Goal: Answer question/provide support: Share knowledge or assist other users

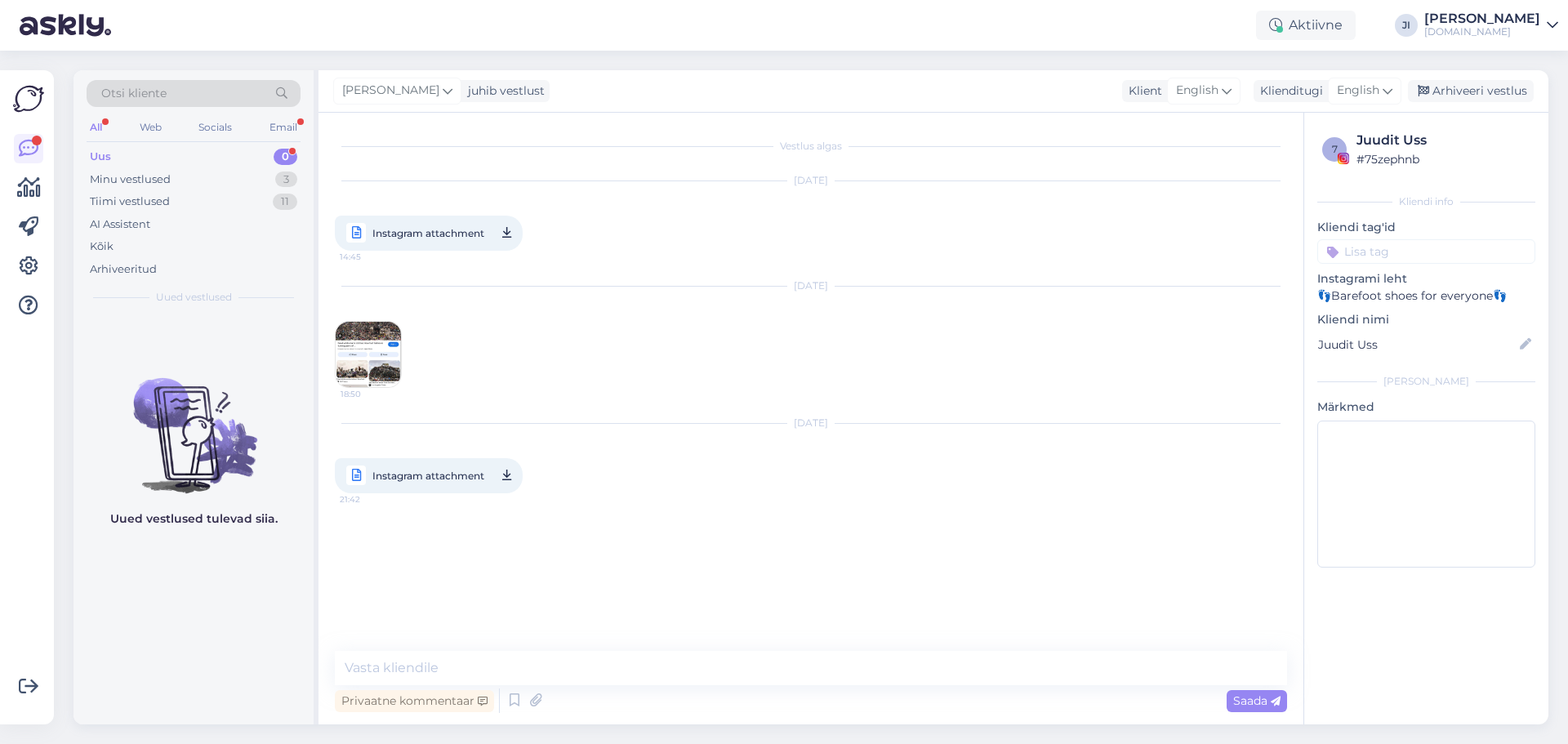
click at [223, 155] on div "Uus 0" at bounding box center [194, 157] width 214 height 23
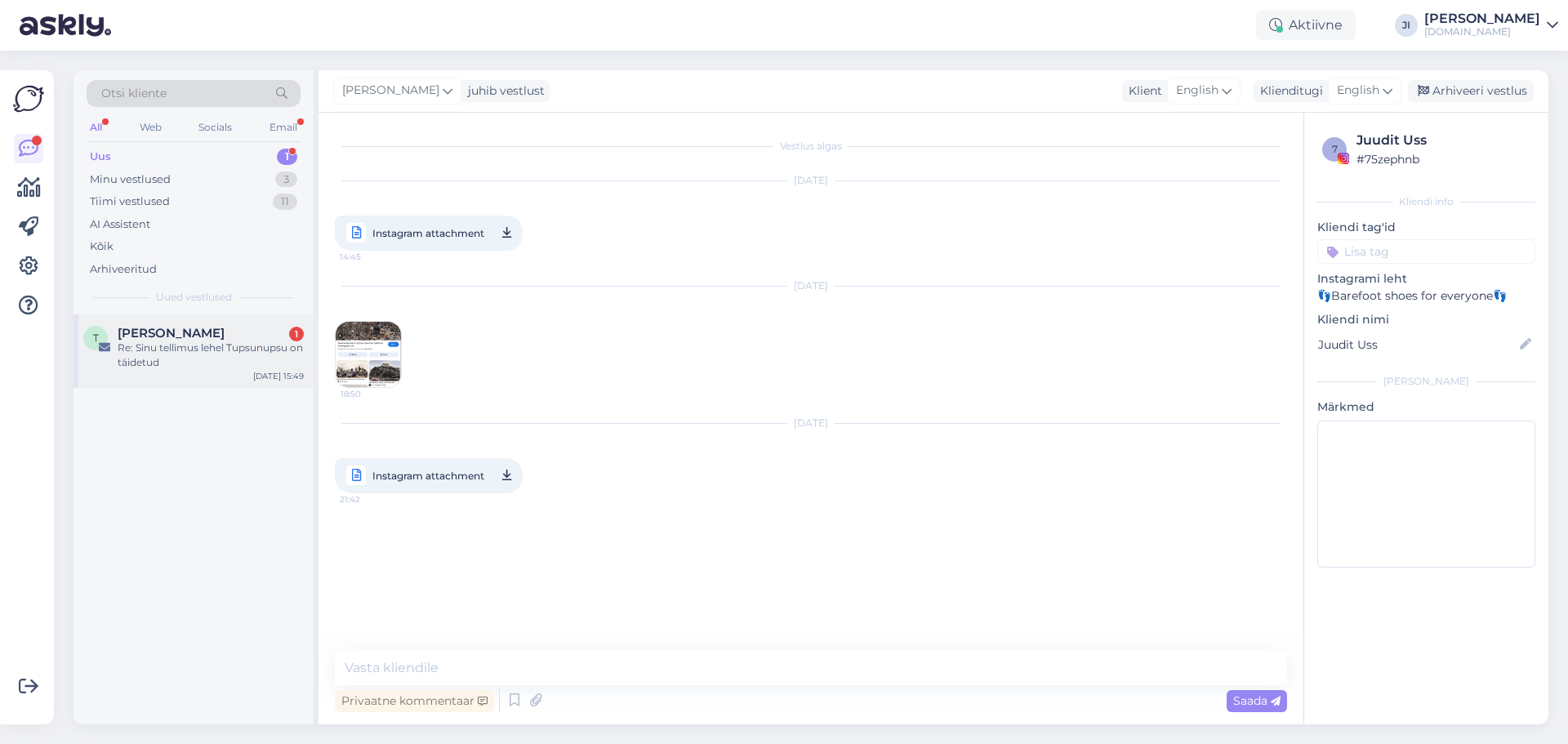
click at [213, 343] on div "Re: Sinu tellimus lehel Tupsunupsu on täidetud" at bounding box center [210, 355] width 186 height 29
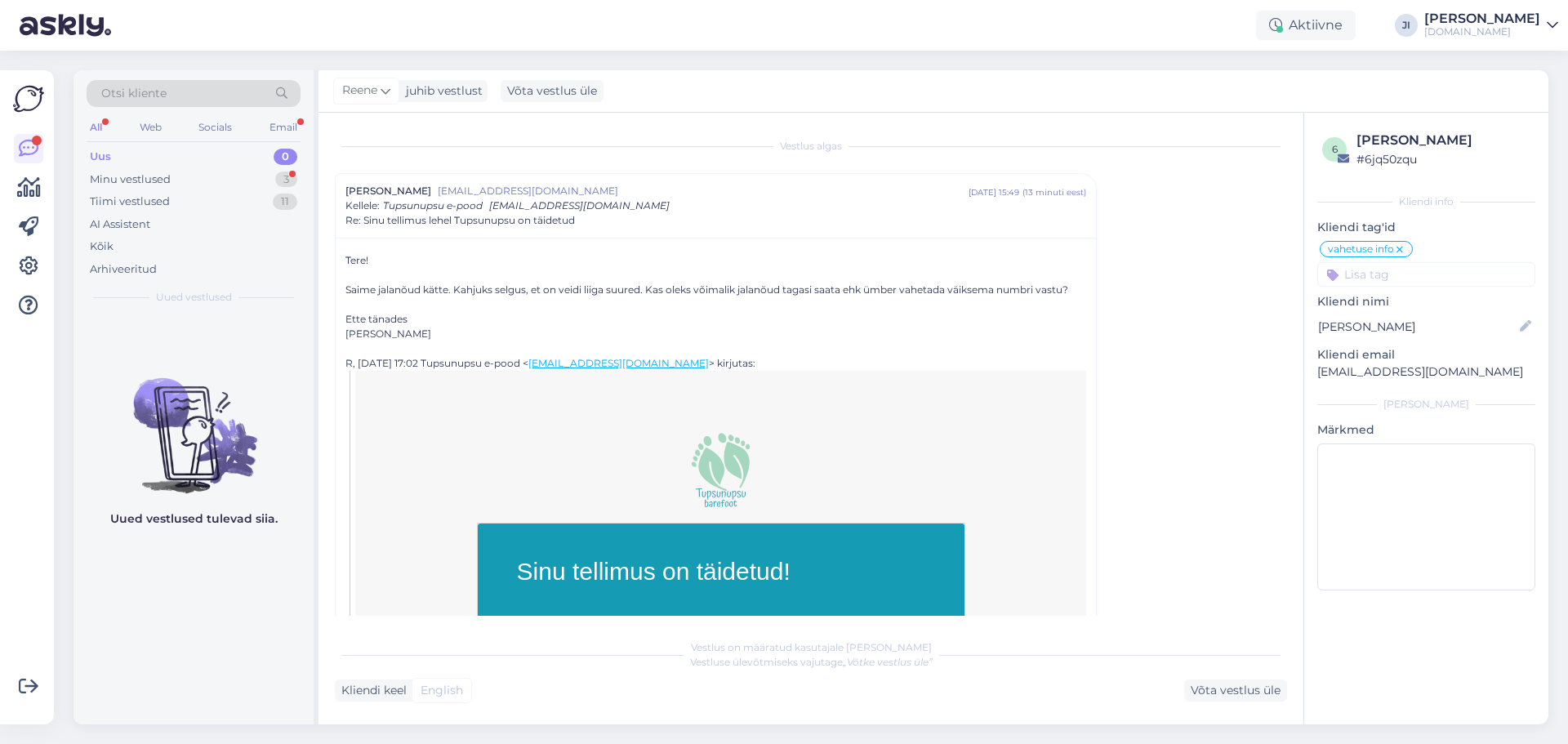
scroll to position [1850, 0]
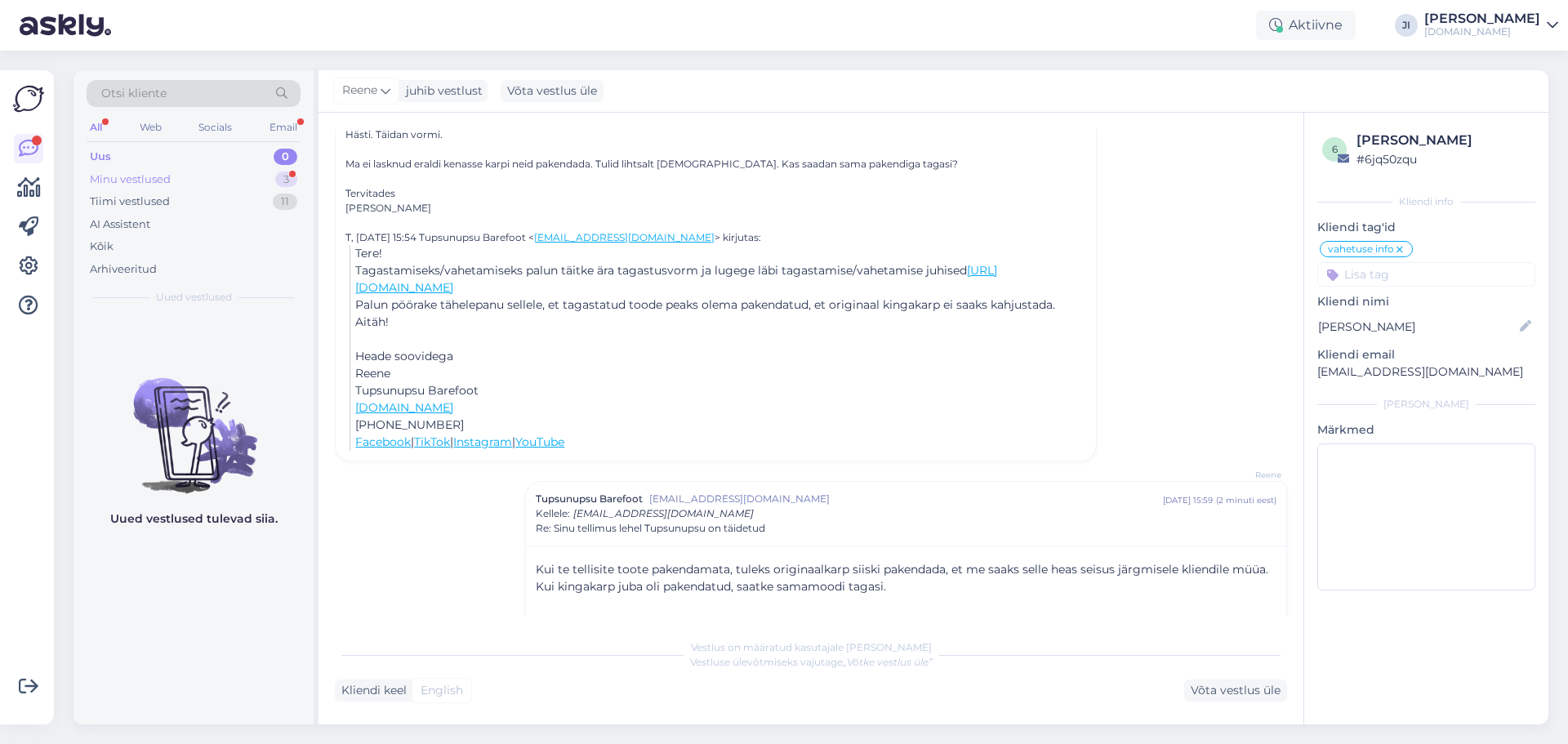
click at [264, 179] on div "Minu vestlused 3" at bounding box center [194, 179] width 214 height 23
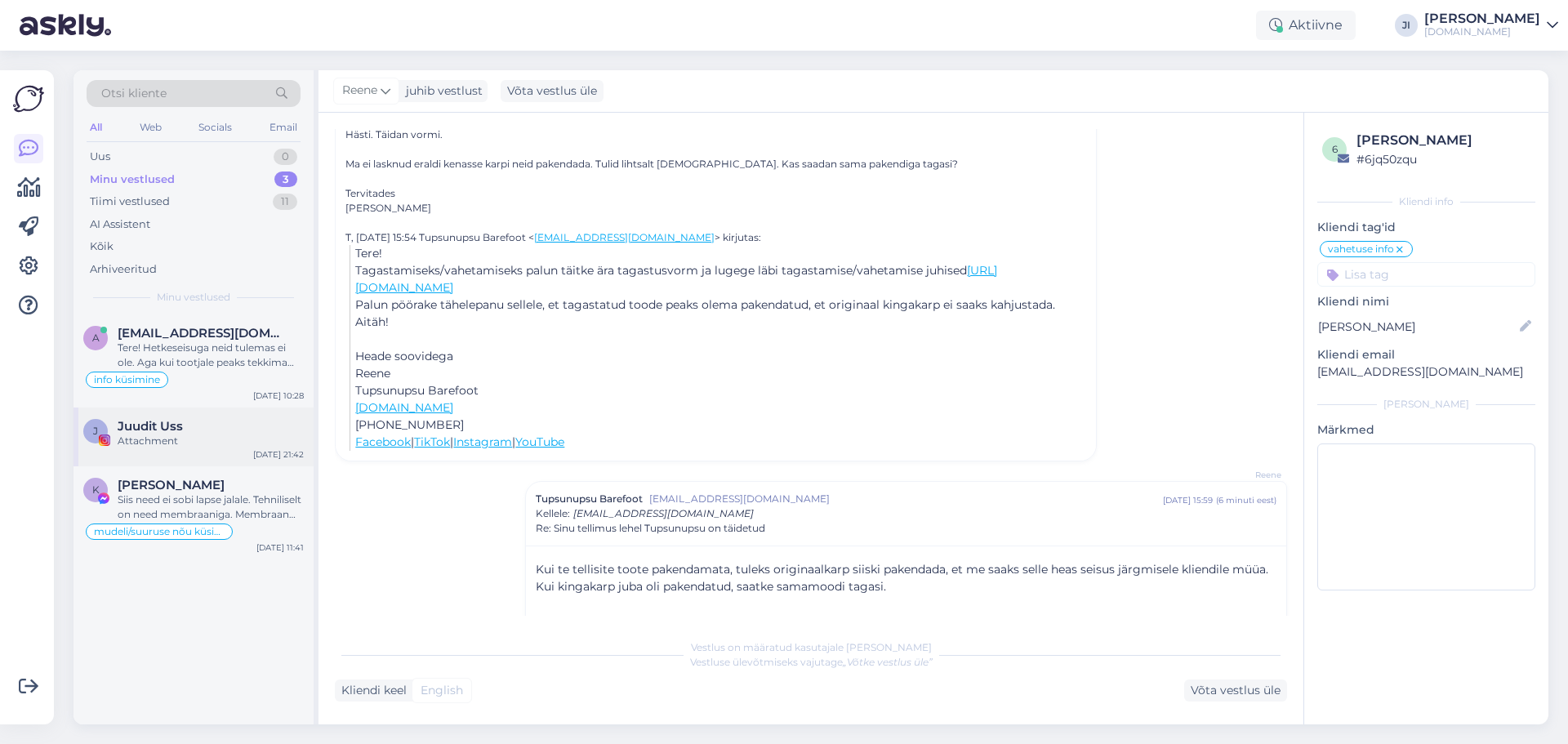
click at [192, 445] on div "Attachment" at bounding box center [210, 441] width 186 height 14
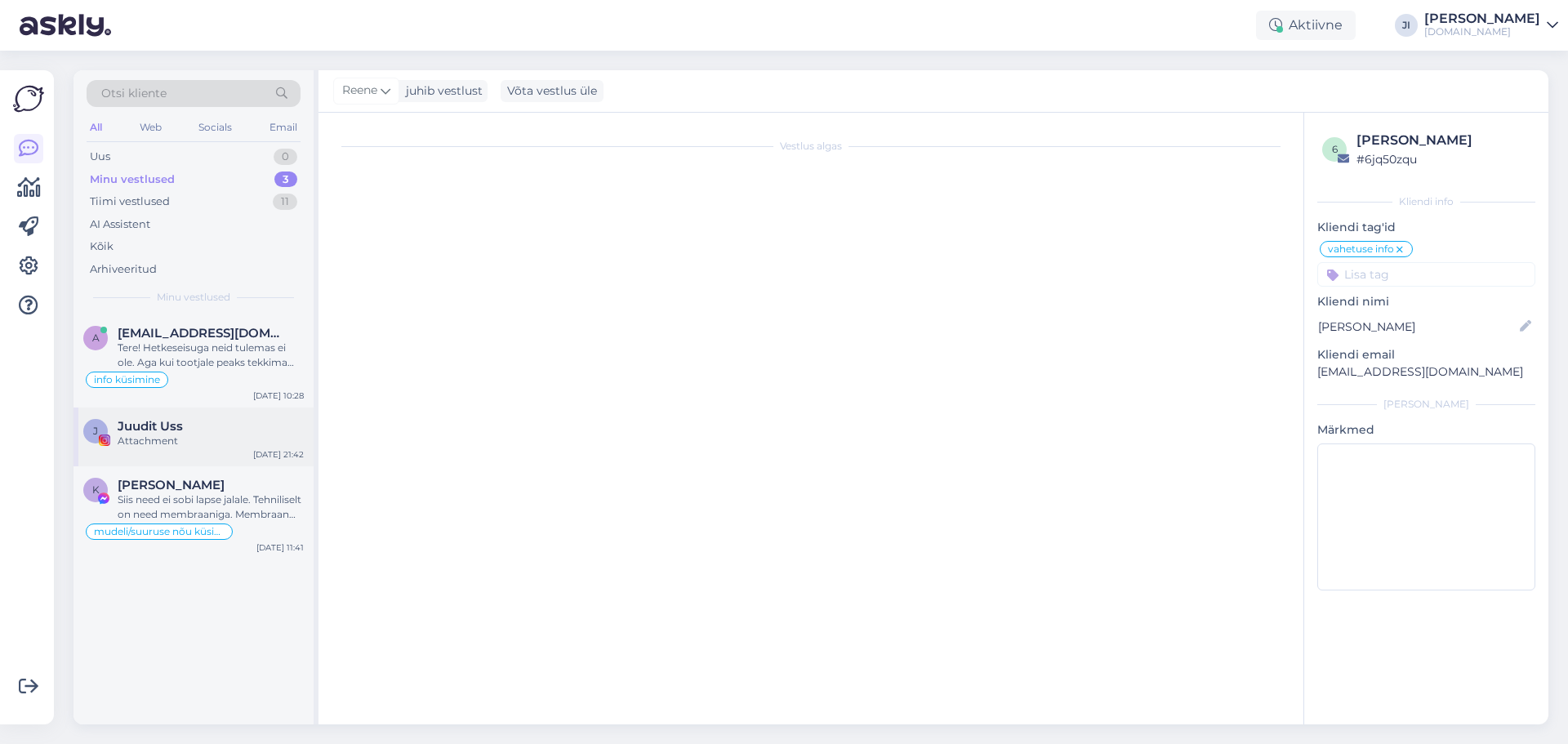
scroll to position [0, 0]
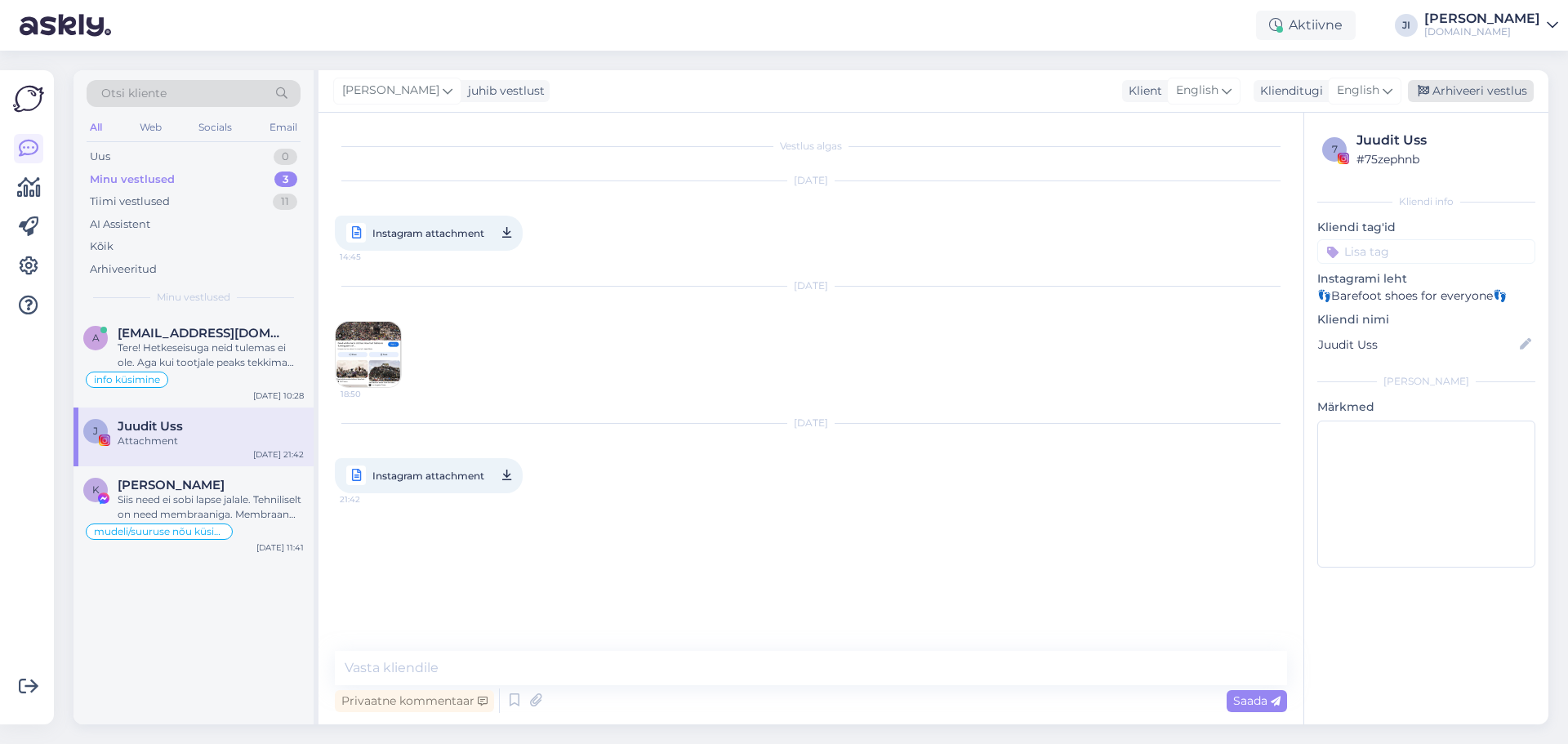
click at [1480, 94] on div "Arhiveeri vestlus" at bounding box center [1471, 91] width 125 height 22
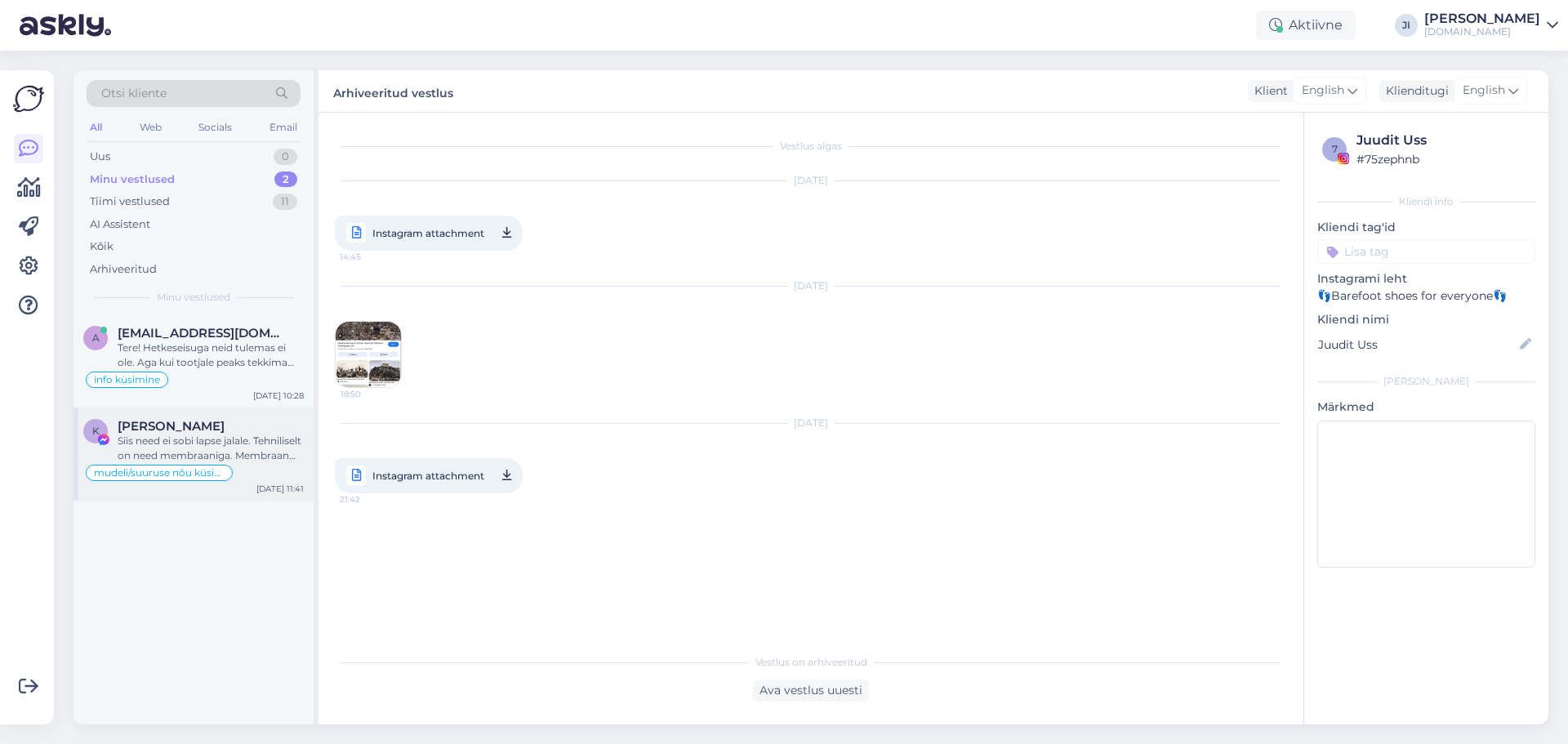
click at [231, 459] on div "Siis need ei sobi lapse jalale. Tehniliselt on need membraaniga. Membraan muuda…" at bounding box center [210, 449] width 186 height 29
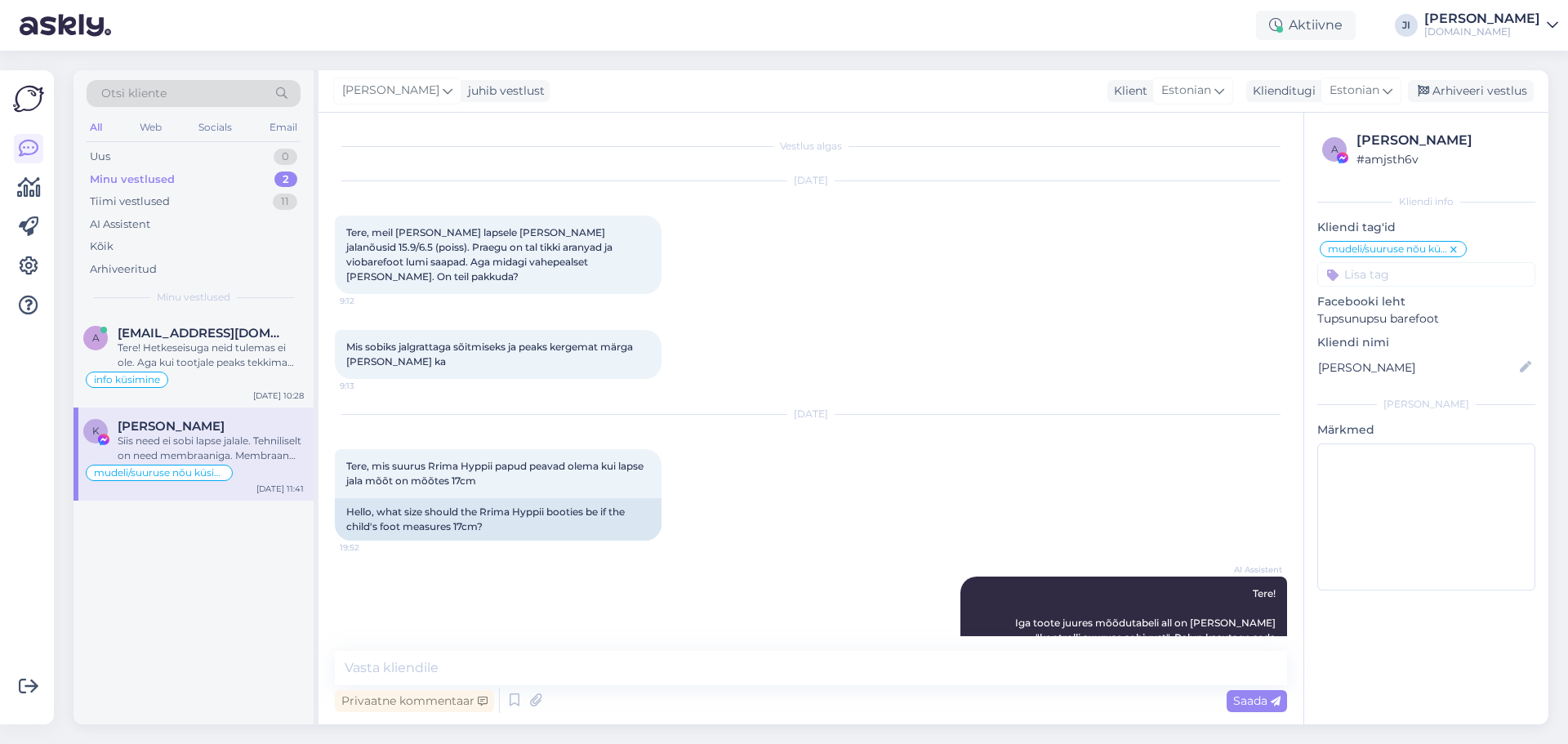
scroll to position [1729, 0]
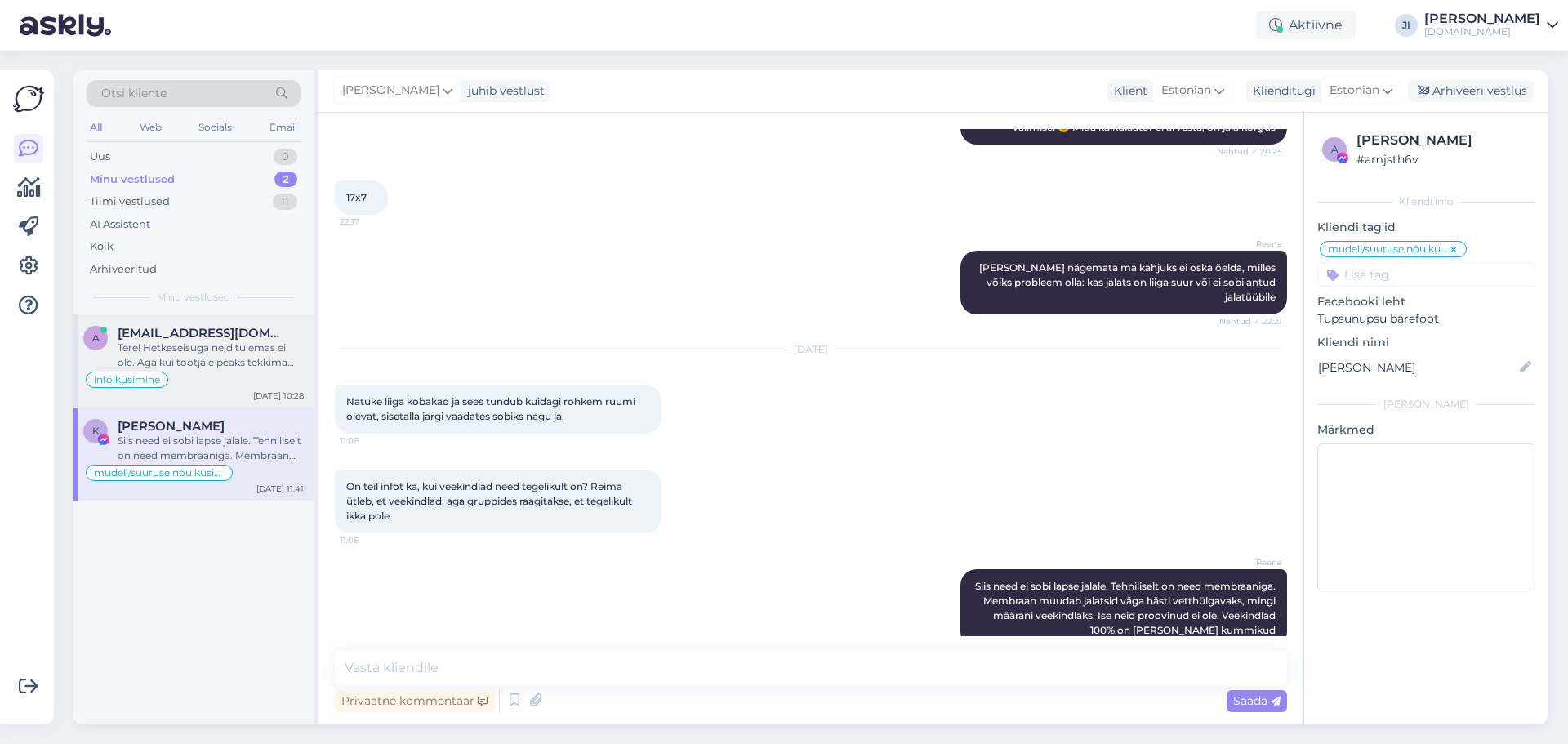
click at [232, 364] on div "Tere! Hetkeseisuga neid tulemas ei ole. Aga kui tootjale peaks tekkima lattu, s…" at bounding box center [210, 355] width 186 height 29
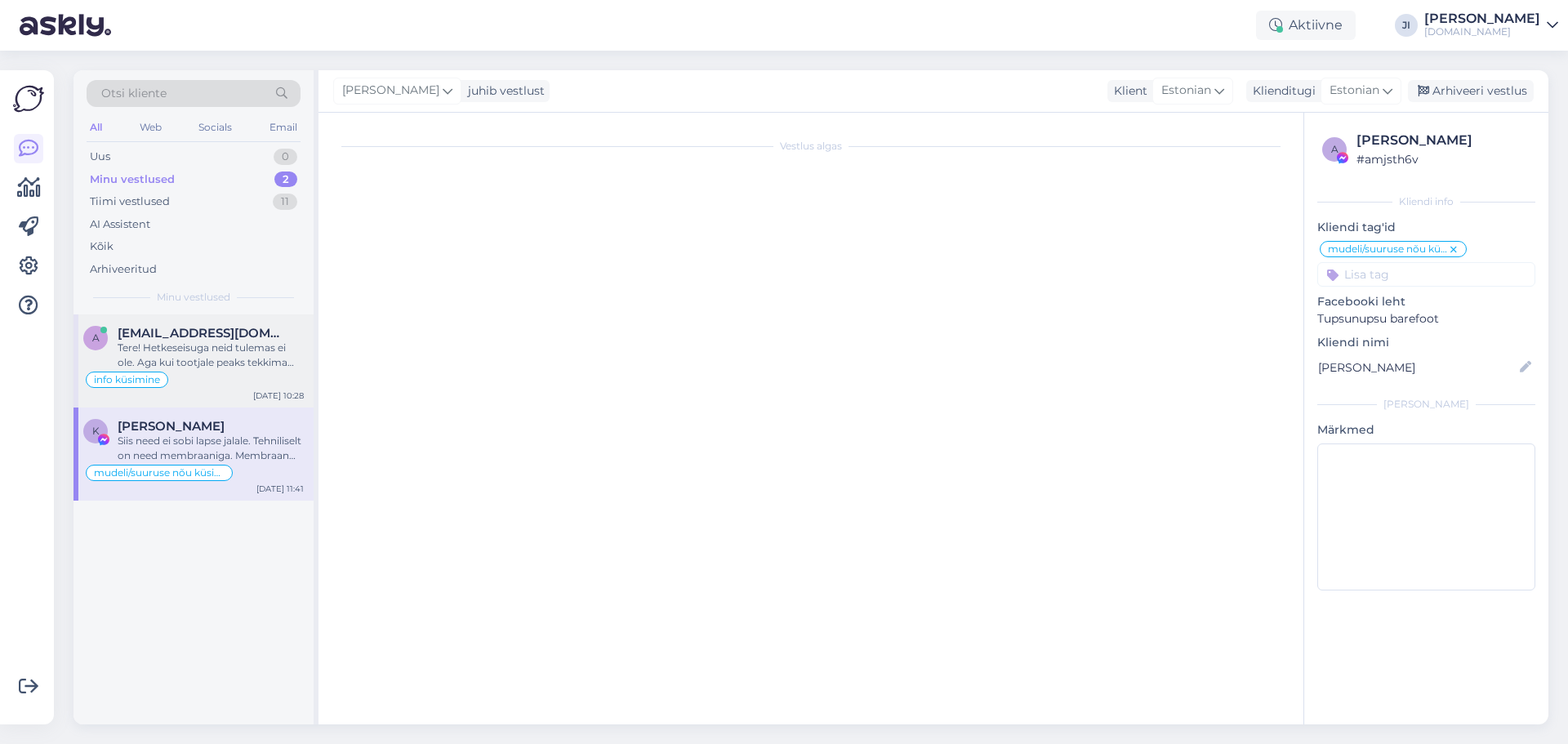
scroll to position [398, 0]
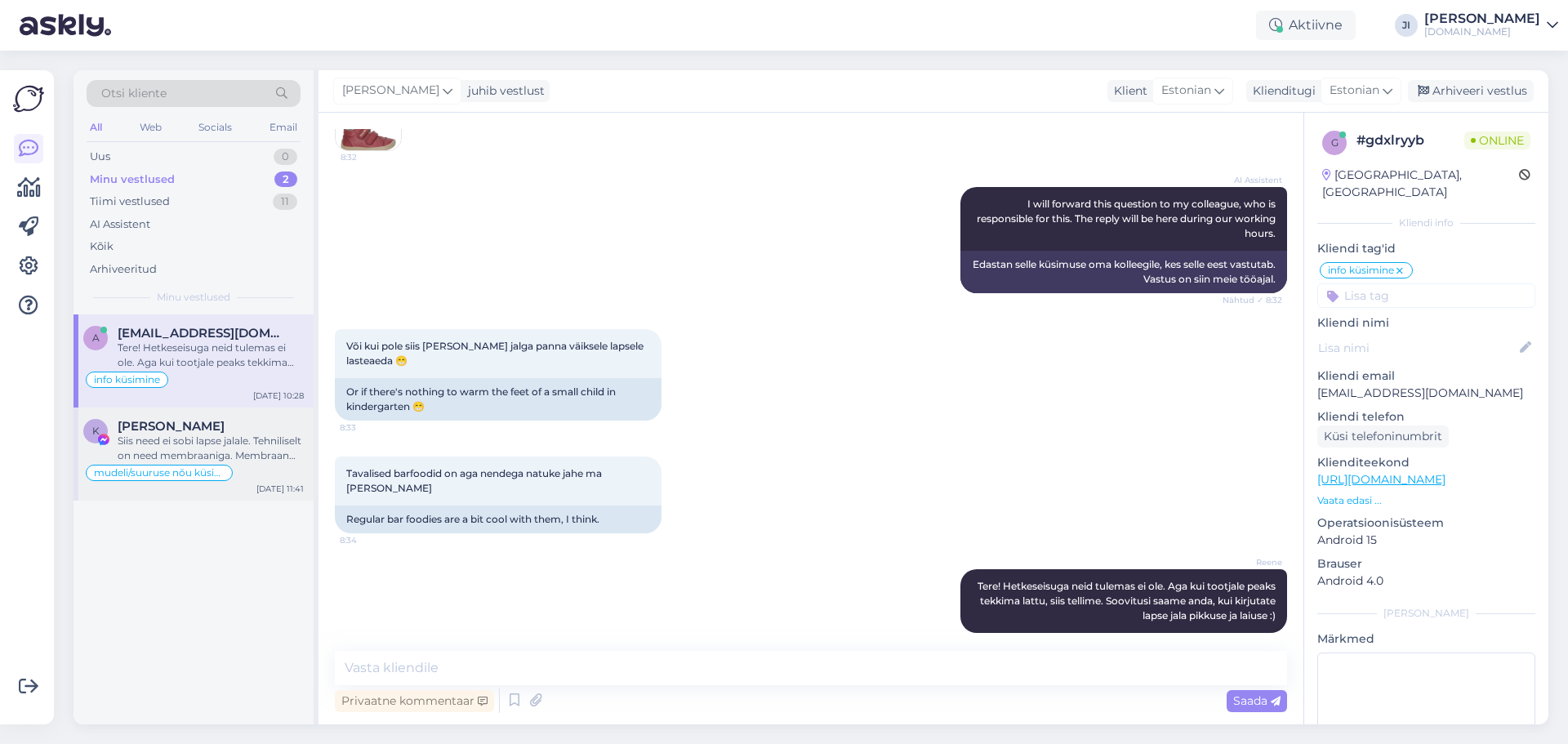
click at [216, 438] on div "Siis need ei sobi lapse jalale. Tehniliselt on need membraaniga. Membraan muuda…" at bounding box center [210, 449] width 186 height 29
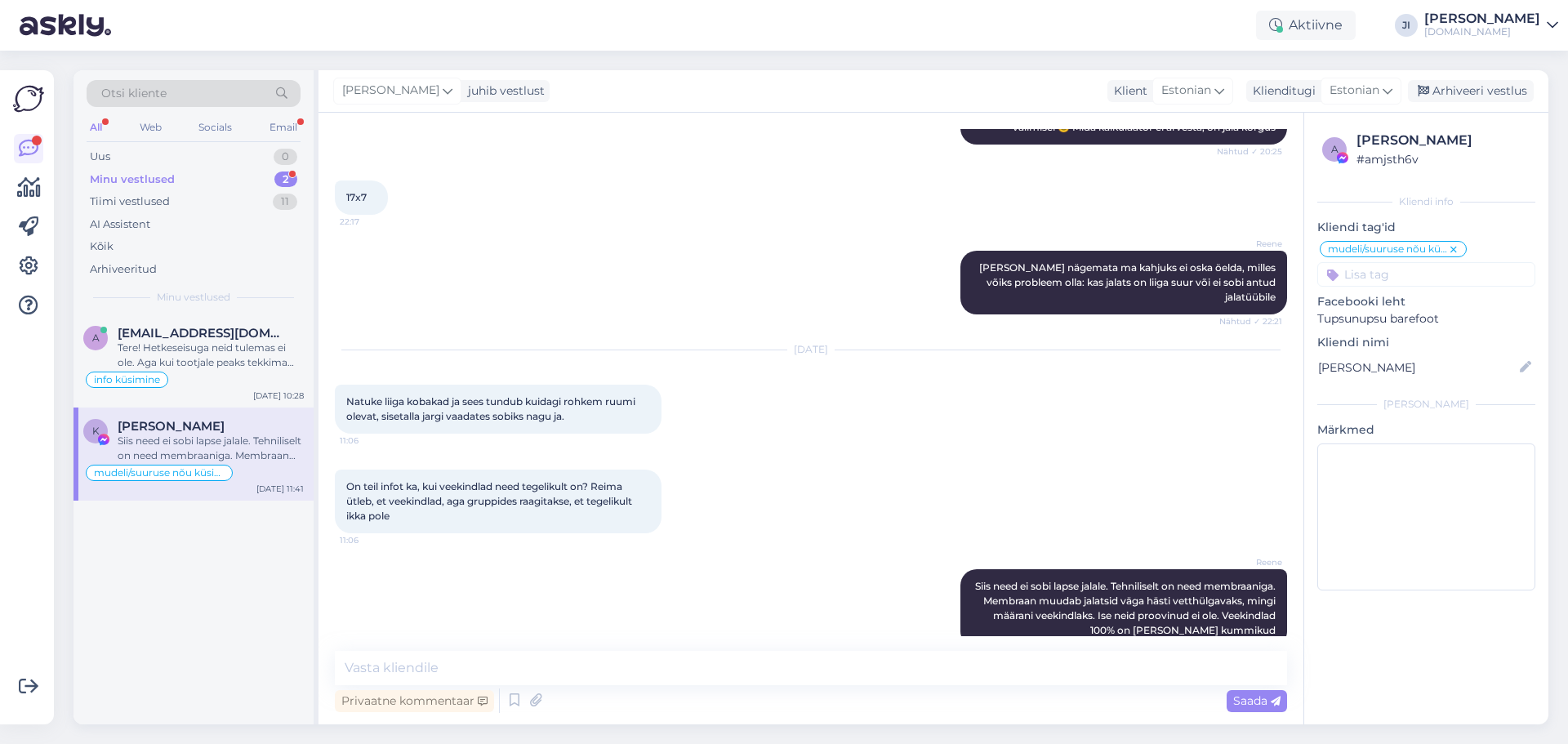
click at [272, 183] on div "Minu vestlused 2" at bounding box center [194, 179] width 214 height 23
click at [670, 668] on textarea at bounding box center [811, 669] width 952 height 35
click at [636, 703] on div "Privaatne kommentaar Saada" at bounding box center [811, 701] width 952 height 31
click at [252, 155] on div "Uus 0" at bounding box center [194, 157] width 214 height 23
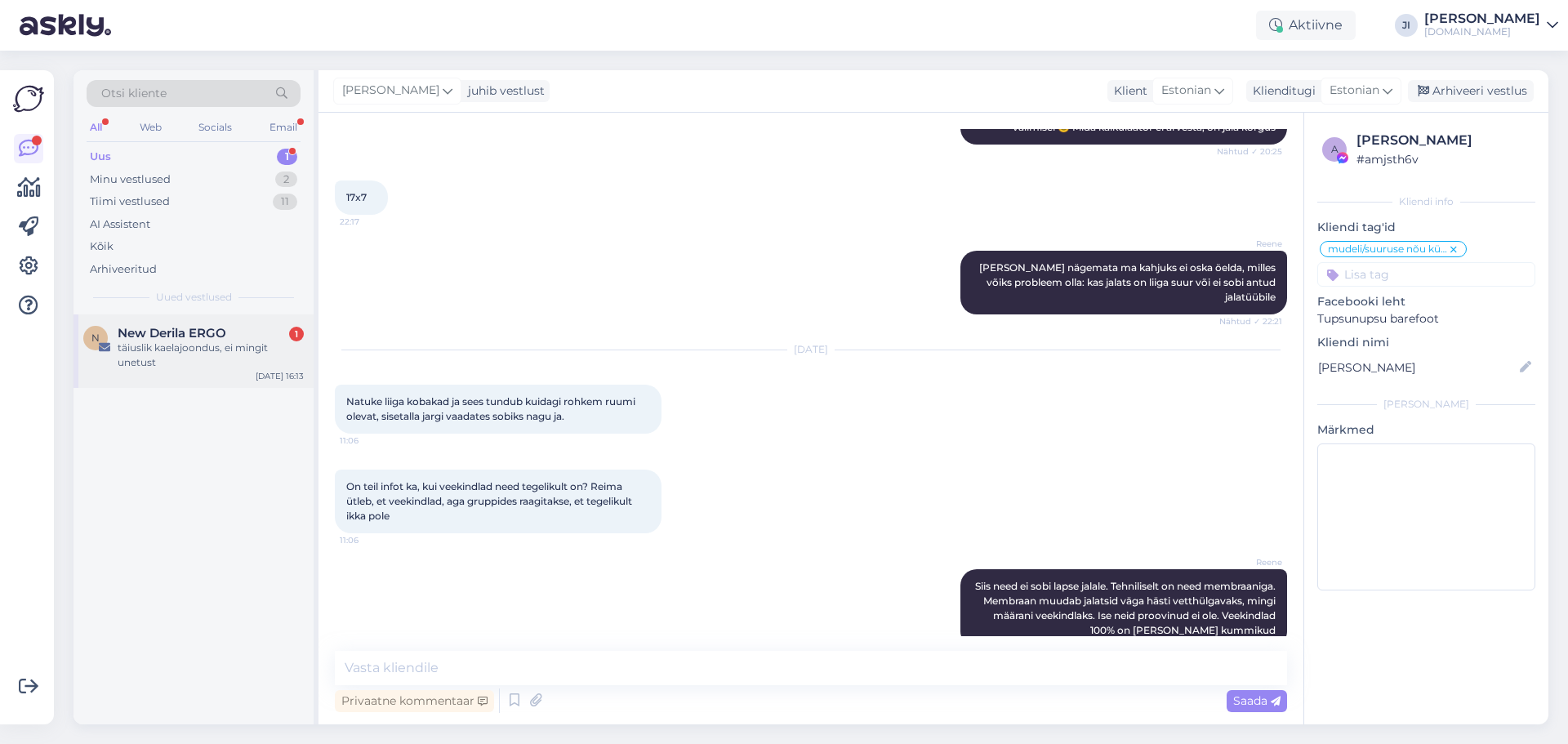
click at [248, 327] on div "New Derila ERGO 1" at bounding box center [210, 333] width 186 height 14
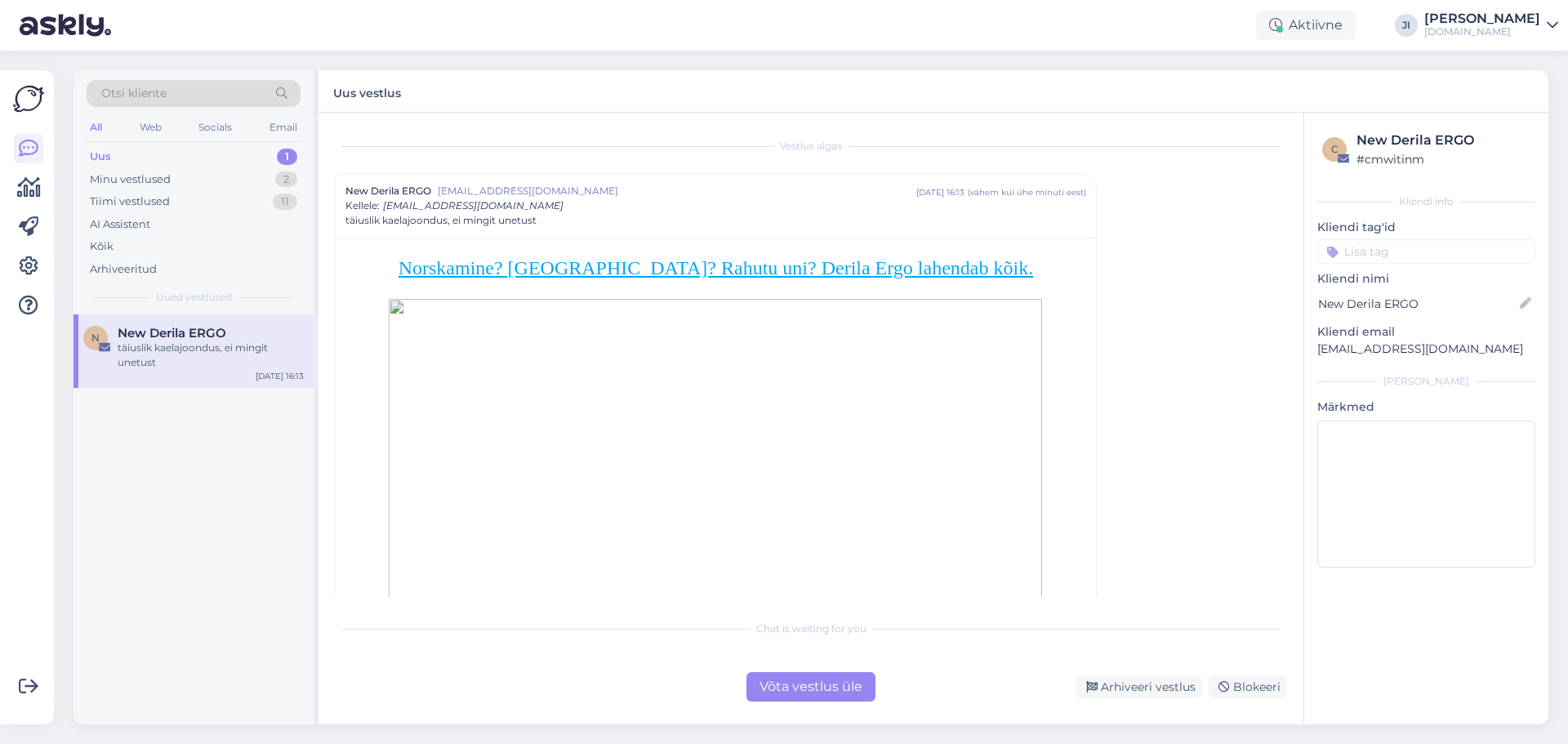
click at [832, 698] on div "Võta vestlus üle" at bounding box center [812, 687] width 129 height 29
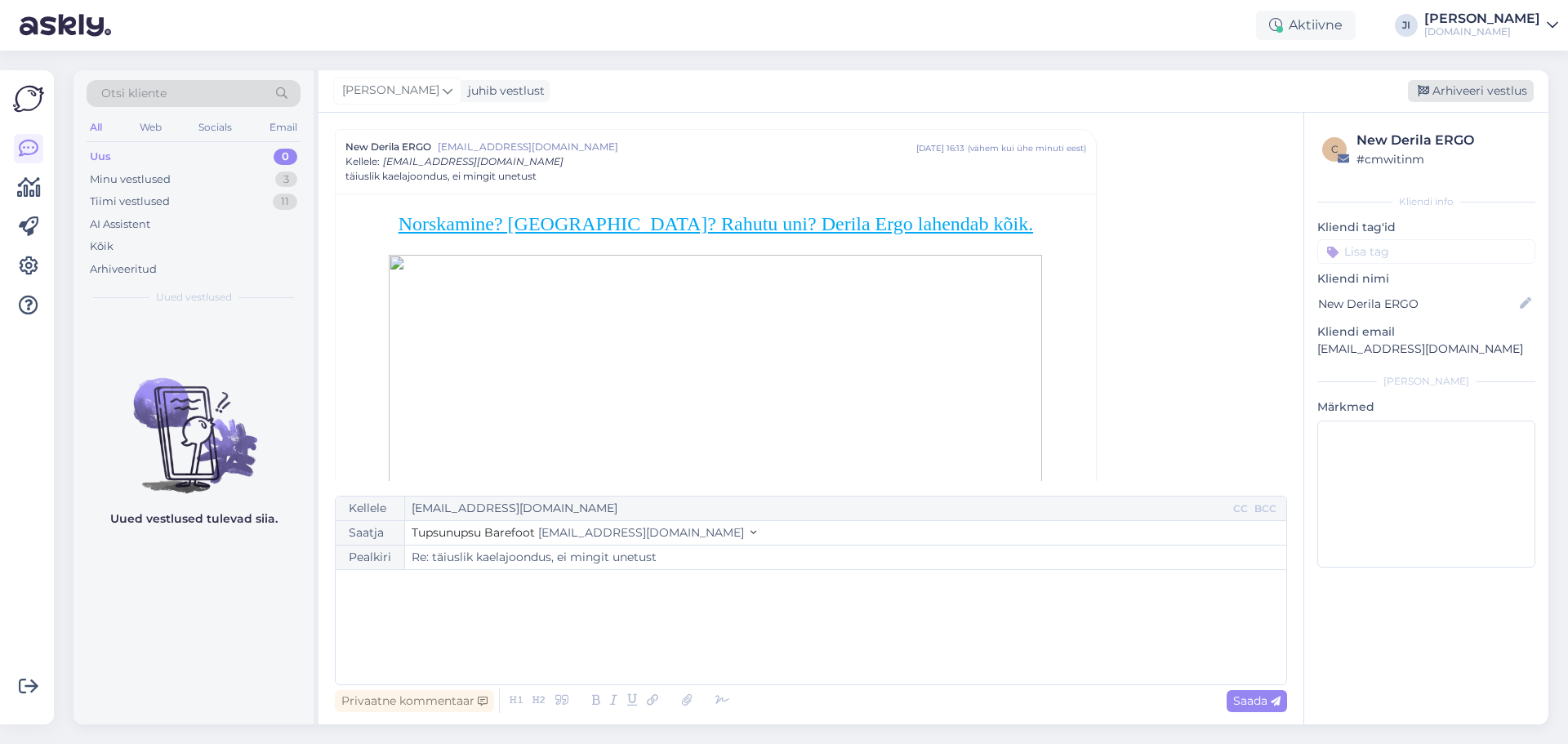
click at [1500, 83] on div "Arhiveeri vestlus" at bounding box center [1471, 91] width 125 height 22
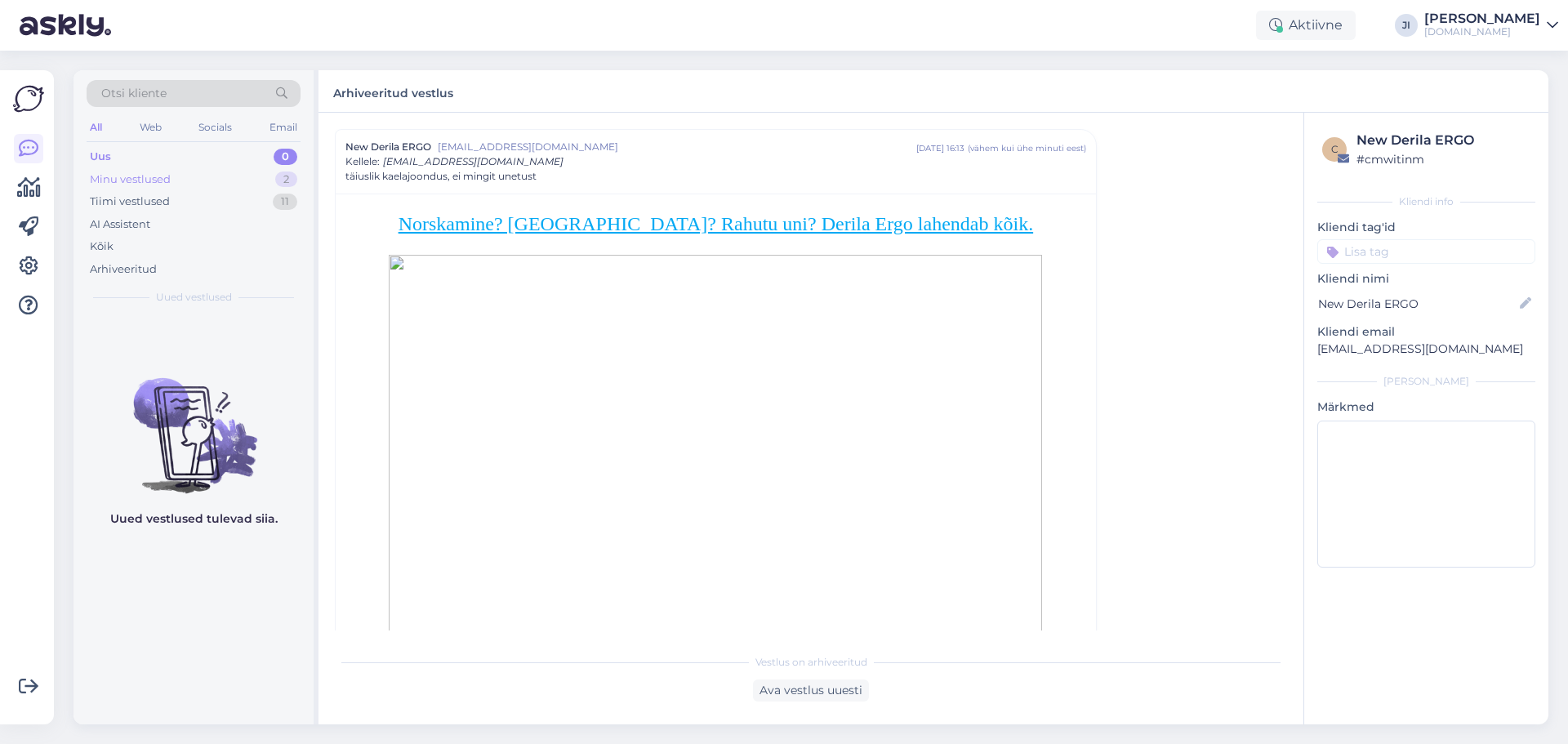
click at [219, 183] on div "Minu vestlused 2" at bounding box center [194, 179] width 214 height 23
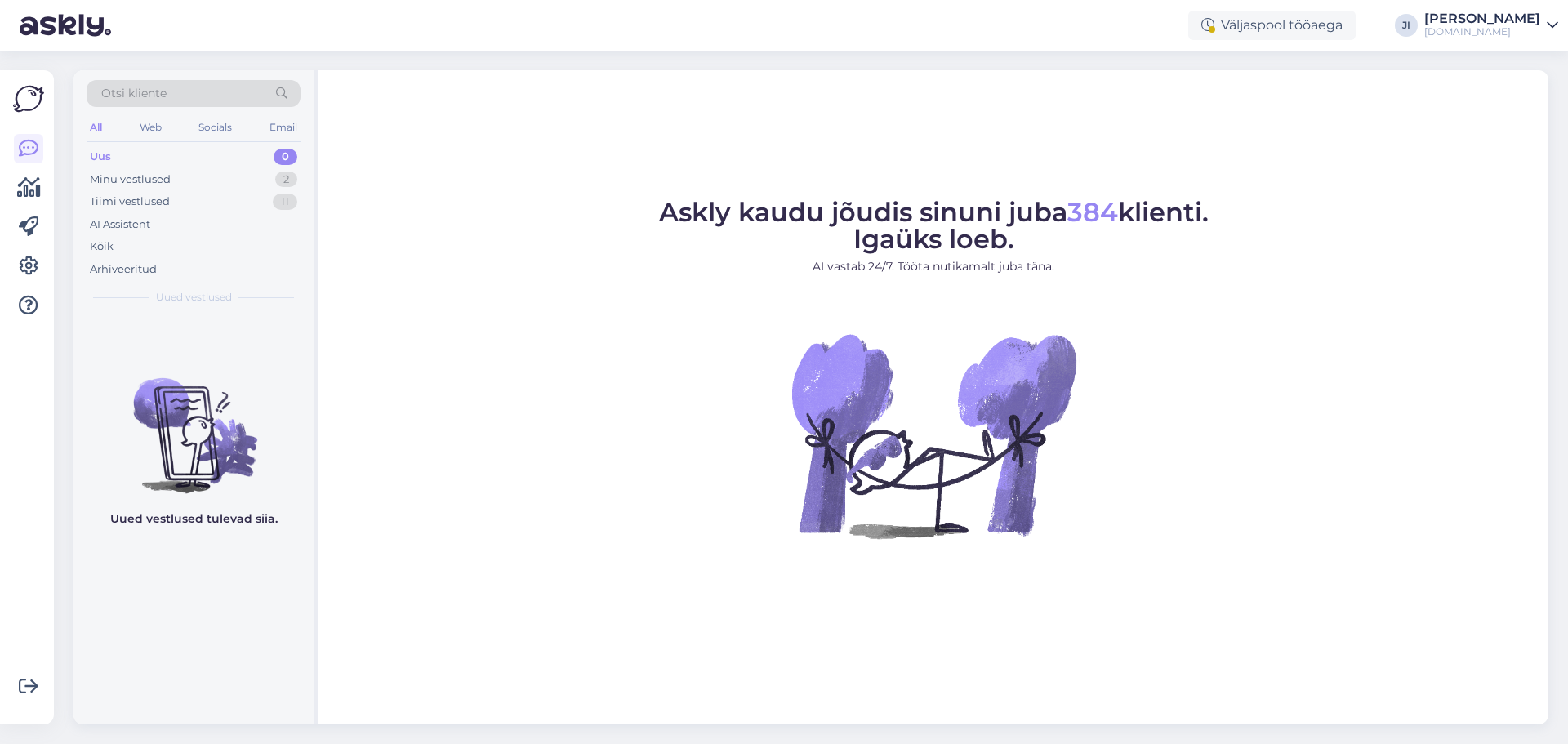
click at [1468, 22] on div "[PERSON_NAME]" at bounding box center [1482, 19] width 116 height 14
click at [1414, 147] on div "Logi välja" at bounding box center [1413, 140] width 290 height 29
